Goal: Task Accomplishment & Management: Complete application form

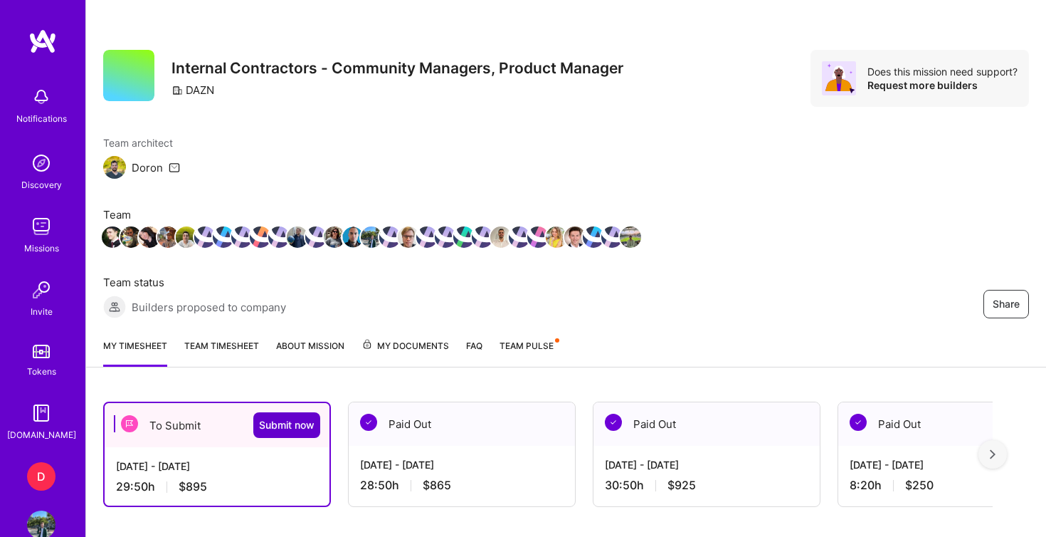
click at [290, 421] on span "Submit now" at bounding box center [287, 425] width 56 height 14
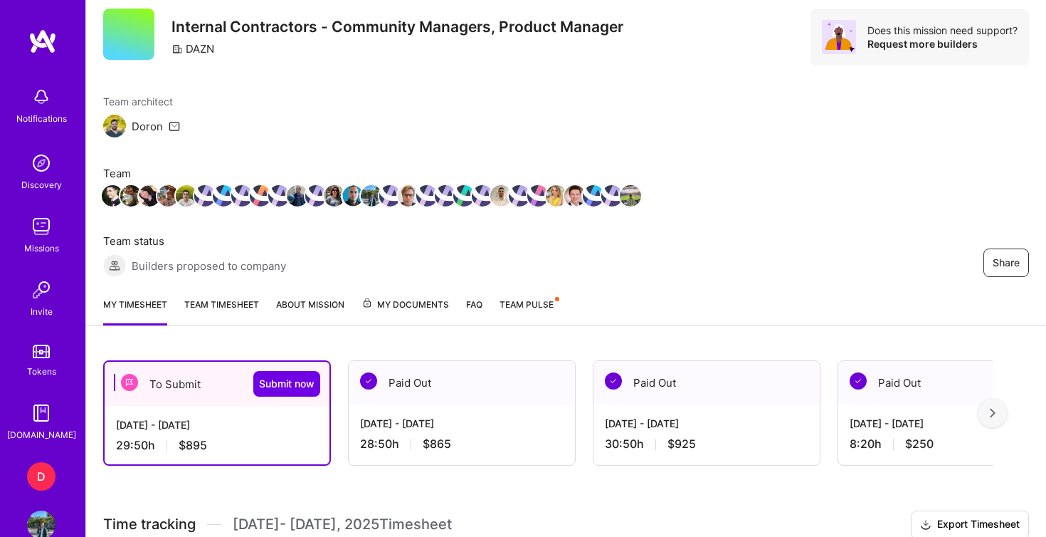
scroll to position [51, 0]
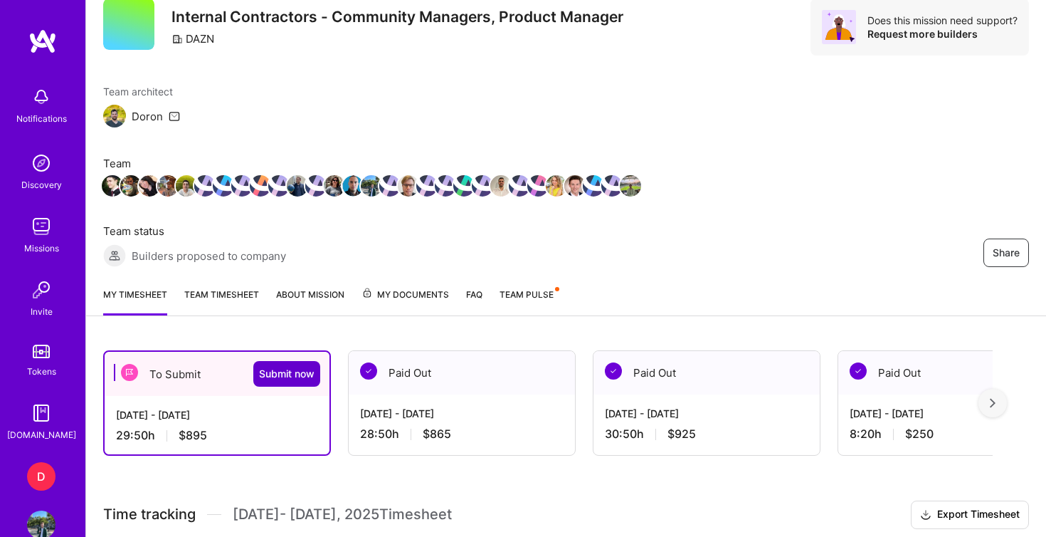
click at [298, 374] on span "Submit now" at bounding box center [287, 374] width 56 height 14
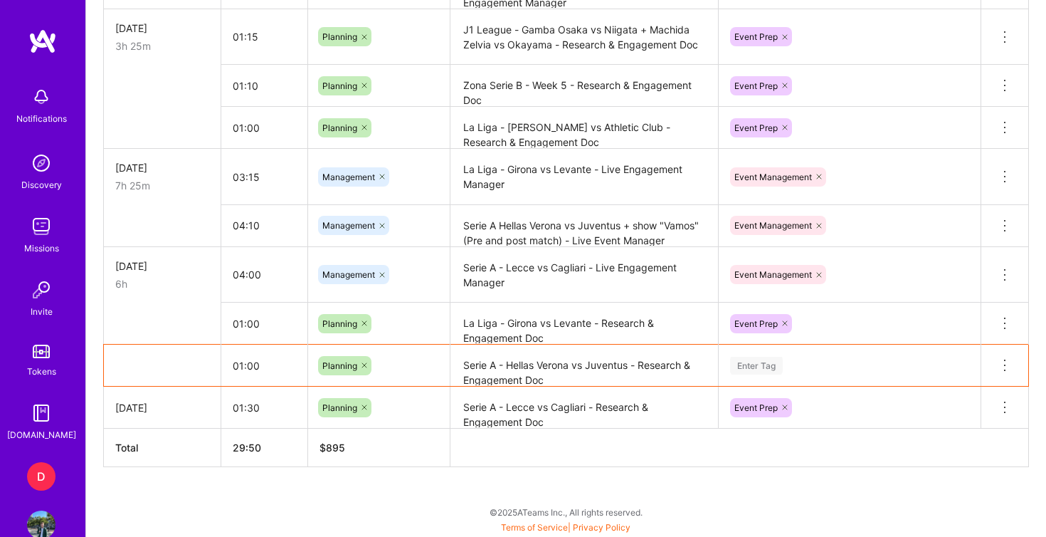
scroll to position [989, 0]
click at [765, 364] on div "Enter Tag" at bounding box center [850, 365] width 262 height 37
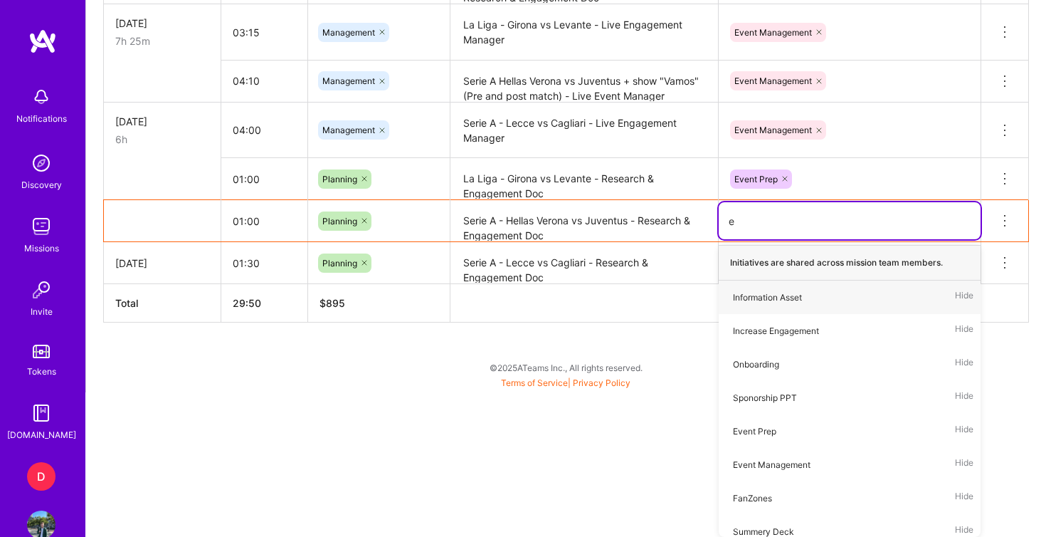
type input "ev"
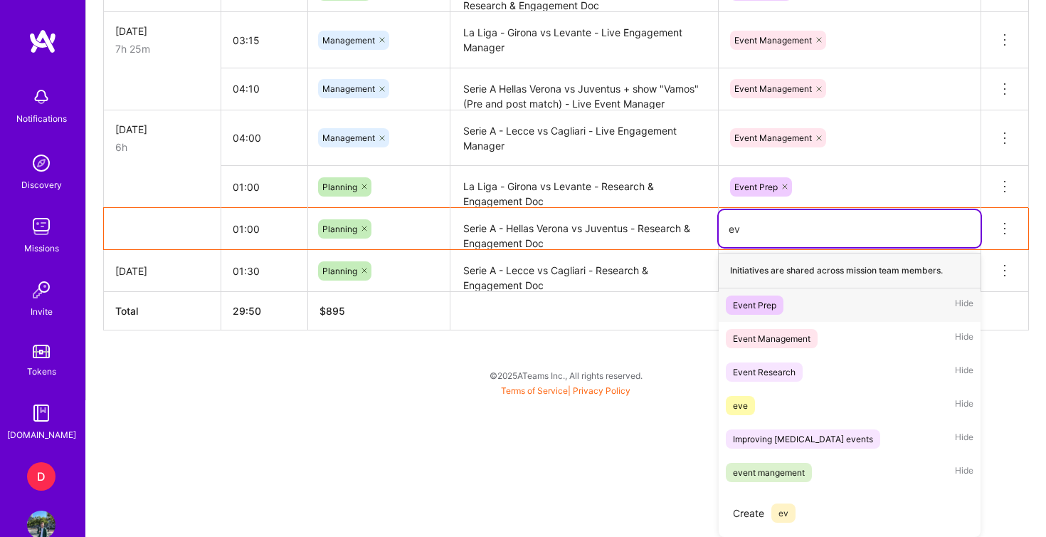
click at [774, 305] on div "Event Prep" at bounding box center [754, 305] width 43 height 15
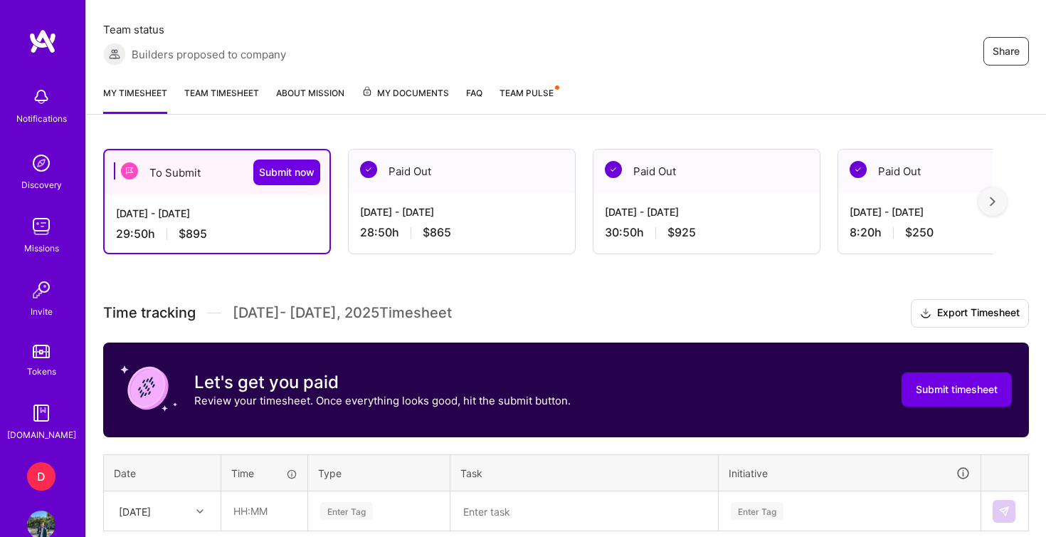
scroll to position [265, 0]
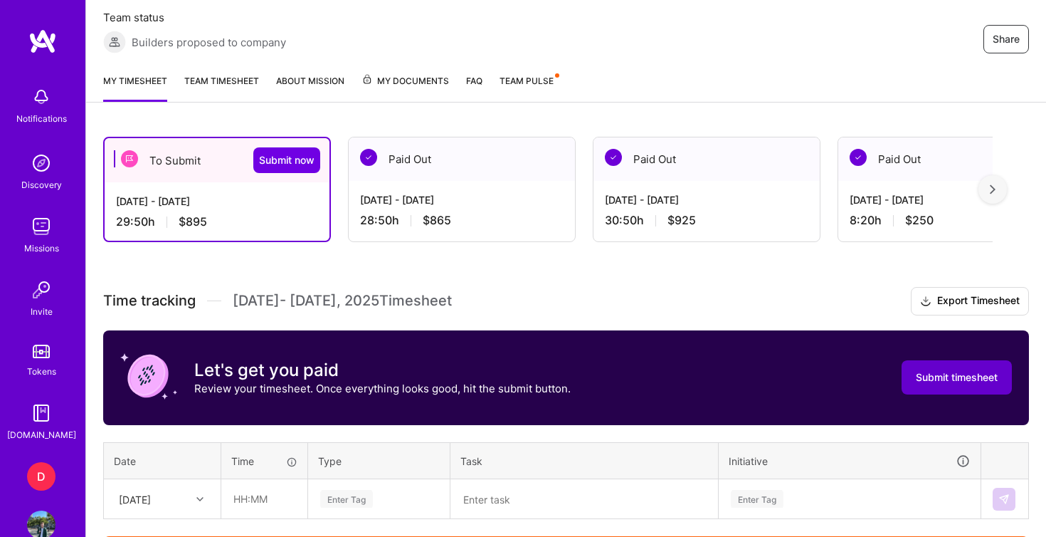
click at [926, 371] on span "Submit timesheet" at bounding box center [957, 377] width 82 height 14
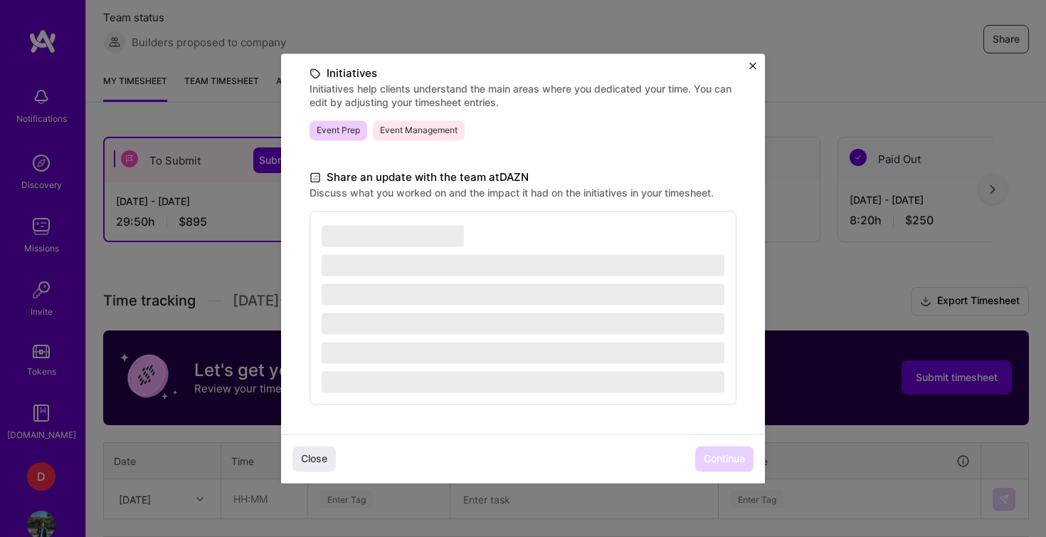
scroll to position [328, 0]
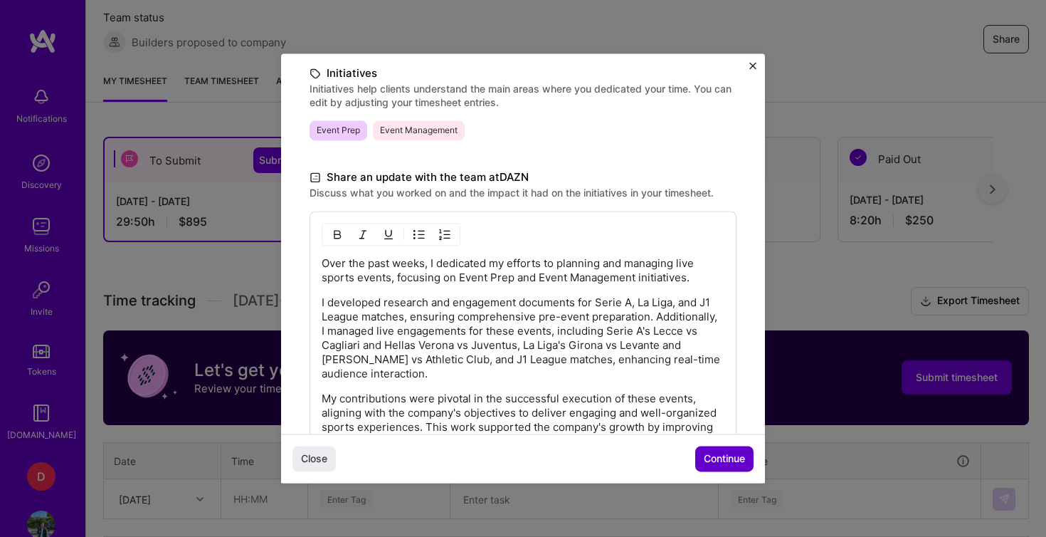
click at [705, 460] on span "Continue" at bounding box center [724, 459] width 41 height 14
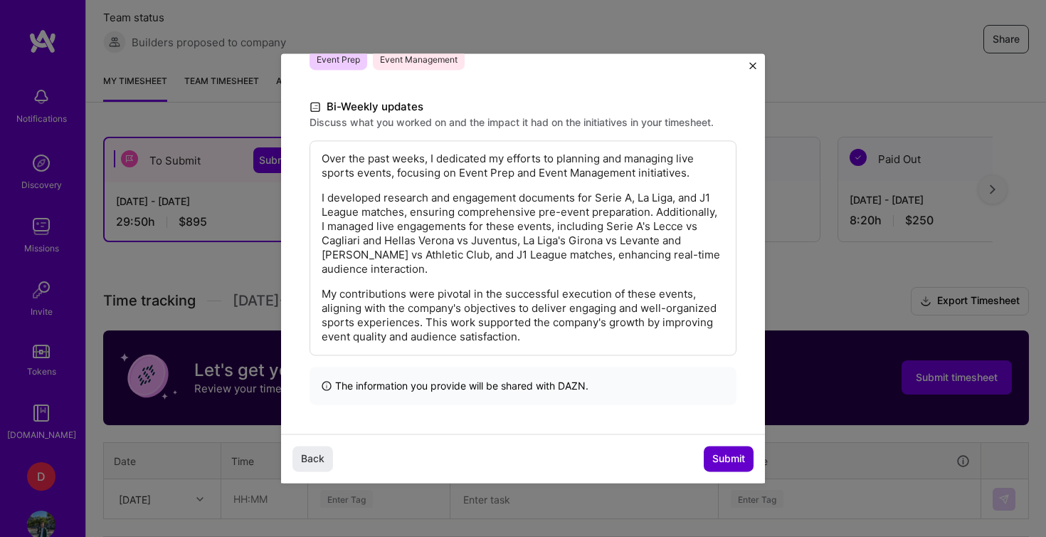
scroll to position [256, 0]
click at [718, 460] on span "Submit" at bounding box center [729, 459] width 33 height 14
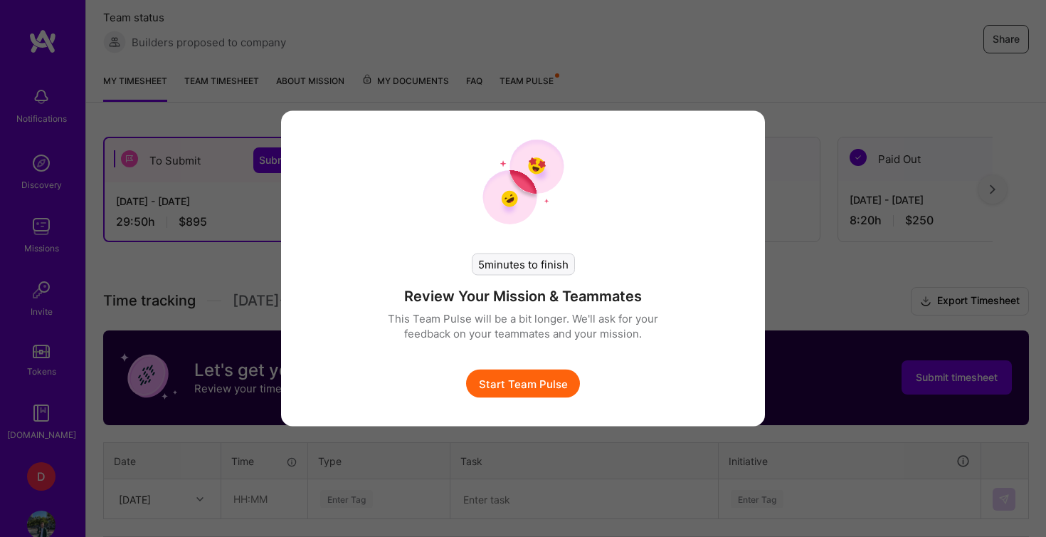
click at [558, 391] on button "Start Team Pulse" at bounding box center [523, 383] width 114 height 28
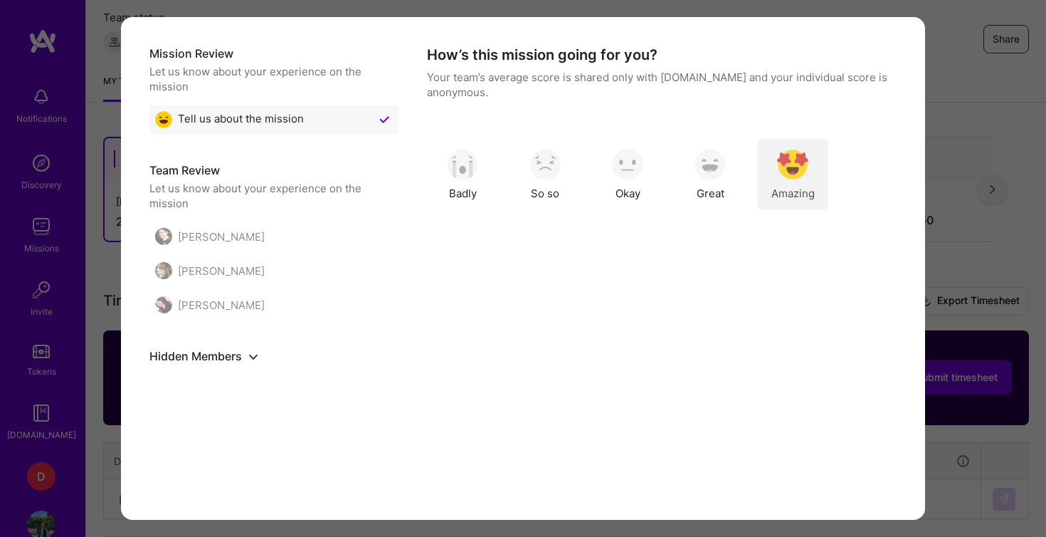
click at [785, 174] on img "modal" at bounding box center [792, 164] width 31 height 31
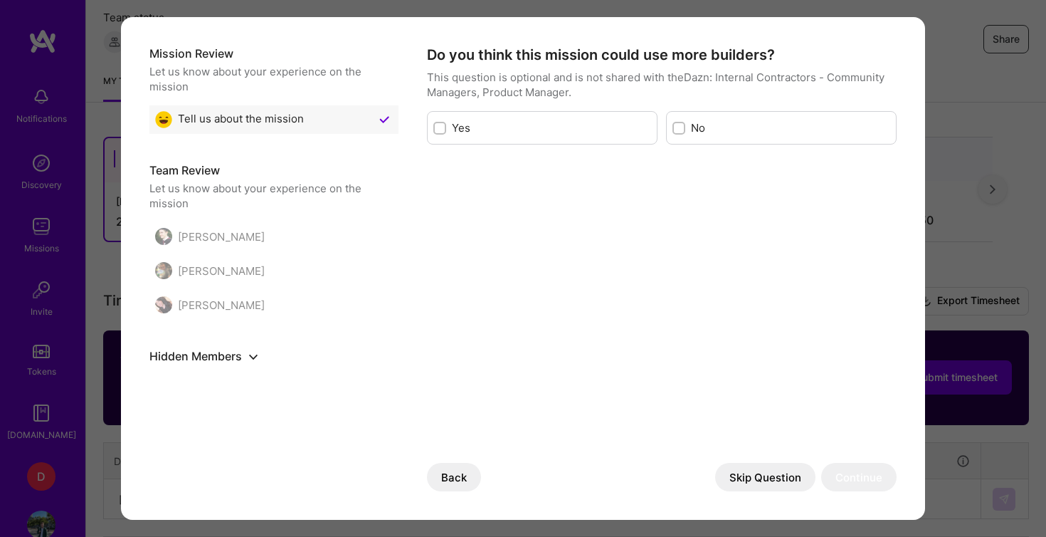
click at [700, 130] on label "No" at bounding box center [790, 127] width 199 height 15
click at [685, 130] on input "modal" at bounding box center [681, 129] width 10 height 10
checkbox input "true"
click at [873, 480] on button "Continue" at bounding box center [858, 477] width 75 height 28
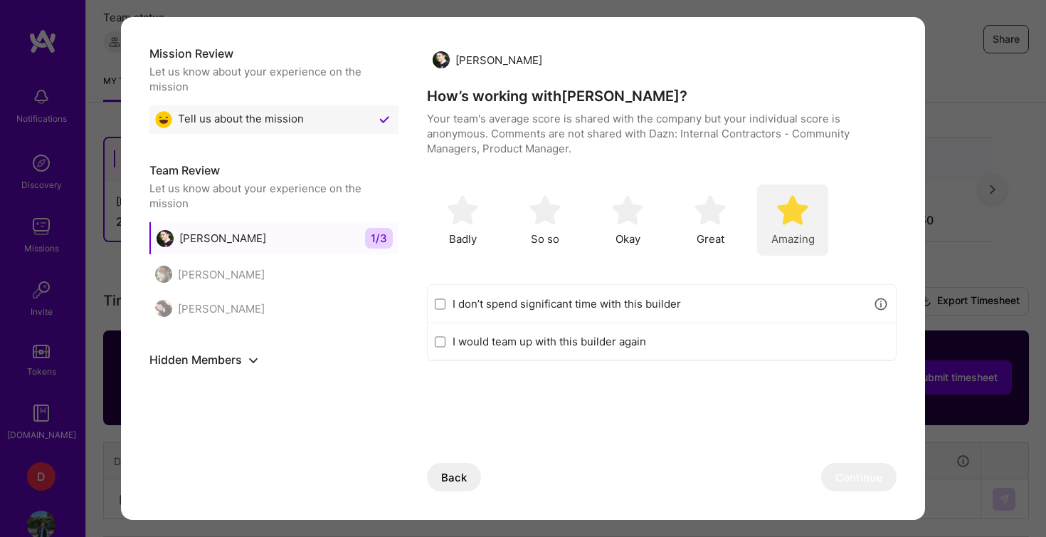
click at [806, 232] on span "Amazing" at bounding box center [793, 238] width 43 height 15
click at [847, 480] on button "Continue" at bounding box center [858, 477] width 75 height 28
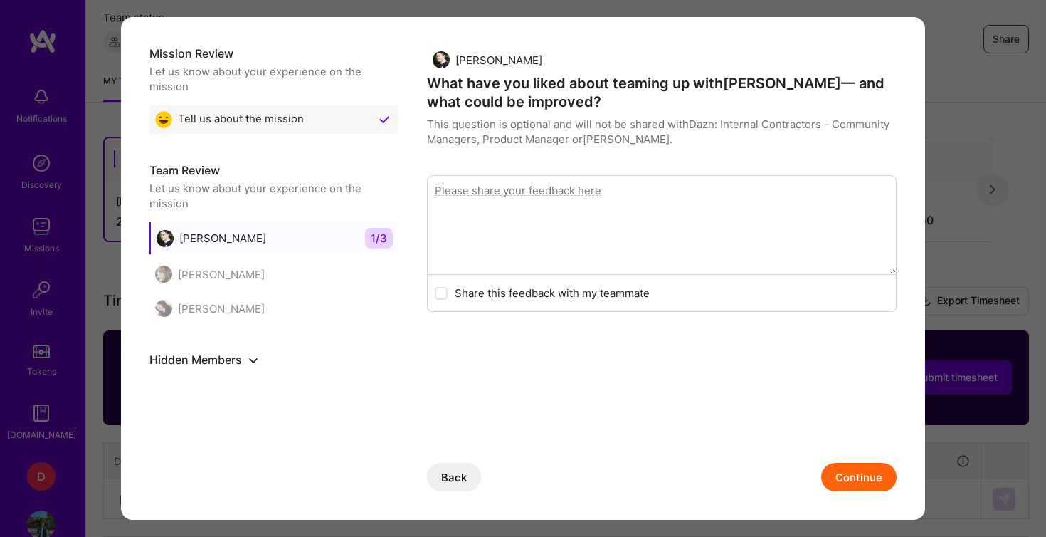
click at [848, 479] on button "Continue" at bounding box center [858, 477] width 75 height 28
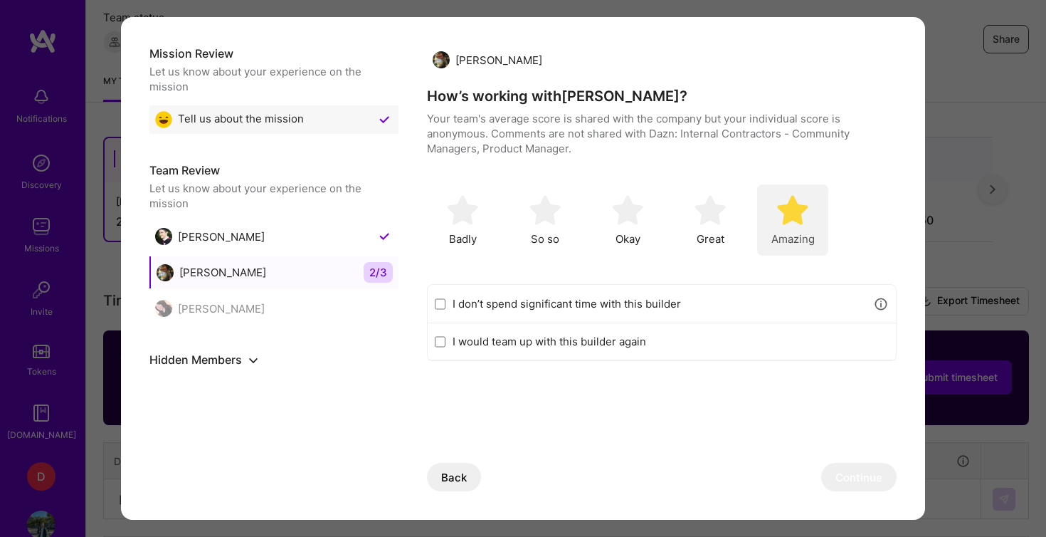
click at [816, 238] on div "Amazing" at bounding box center [792, 219] width 71 height 71
click at [863, 470] on button "Continue" at bounding box center [858, 477] width 75 height 28
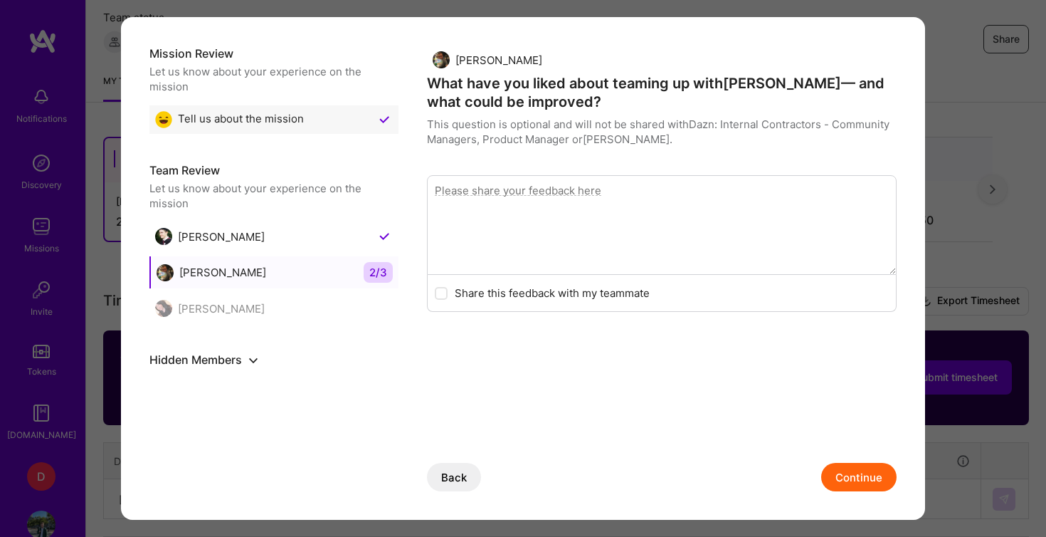
click at [864, 476] on button "Continue" at bounding box center [858, 477] width 75 height 28
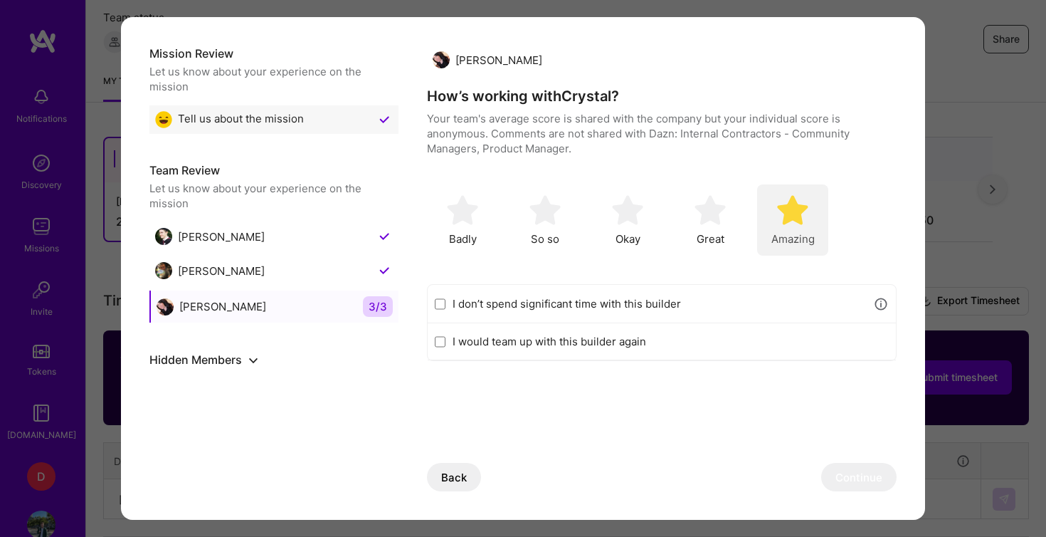
click at [809, 250] on div "Amazing" at bounding box center [792, 219] width 71 height 71
click at [873, 473] on button "Continue" at bounding box center [858, 477] width 75 height 28
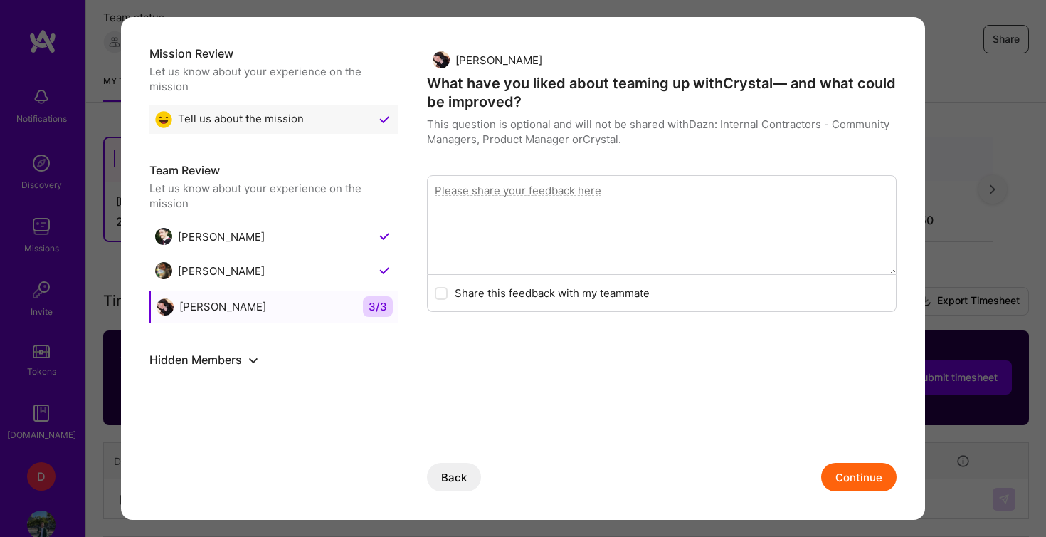
click at [873, 473] on button "Continue" at bounding box center [858, 477] width 75 height 28
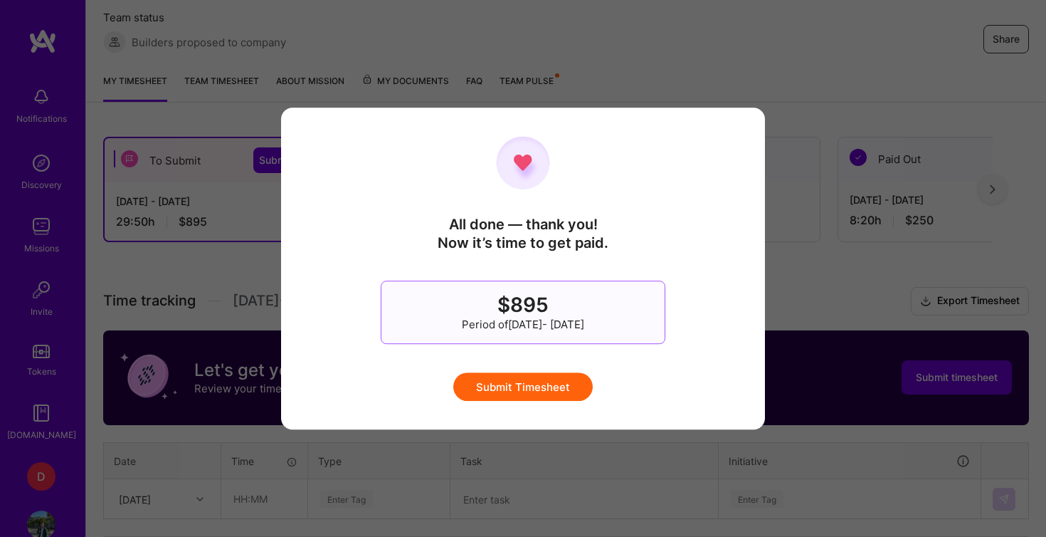
click at [552, 386] on button "Submit Timesheet" at bounding box center [523, 386] width 140 height 28
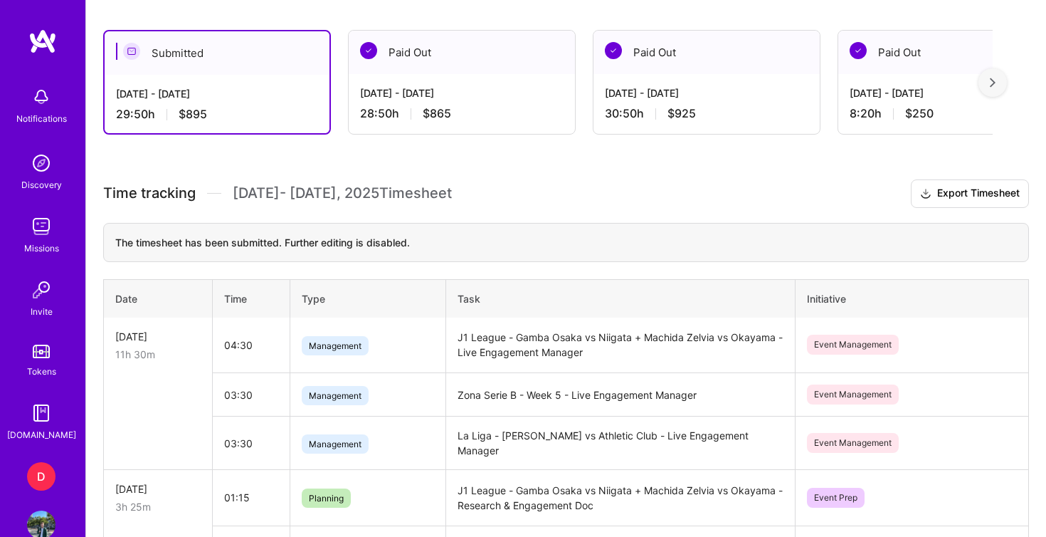
scroll to position [372, 0]
